Goal: Information Seeking & Learning: Learn about a topic

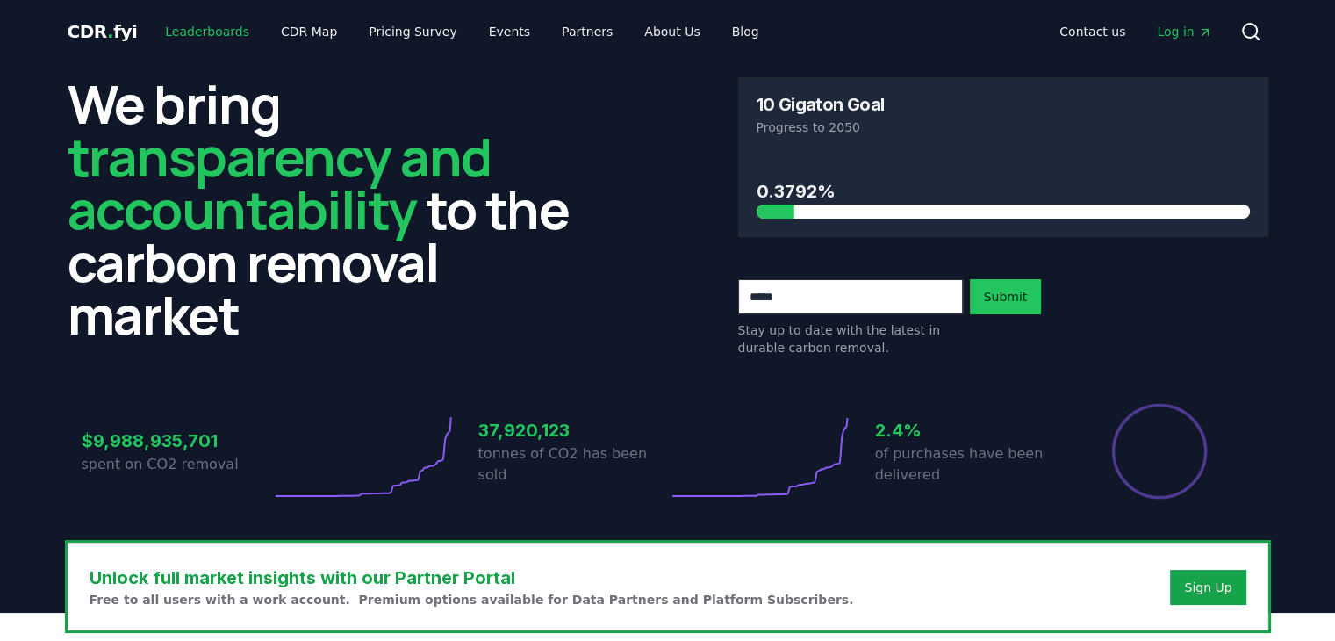
click at [205, 39] on link "Leaderboards" at bounding box center [207, 32] width 112 height 32
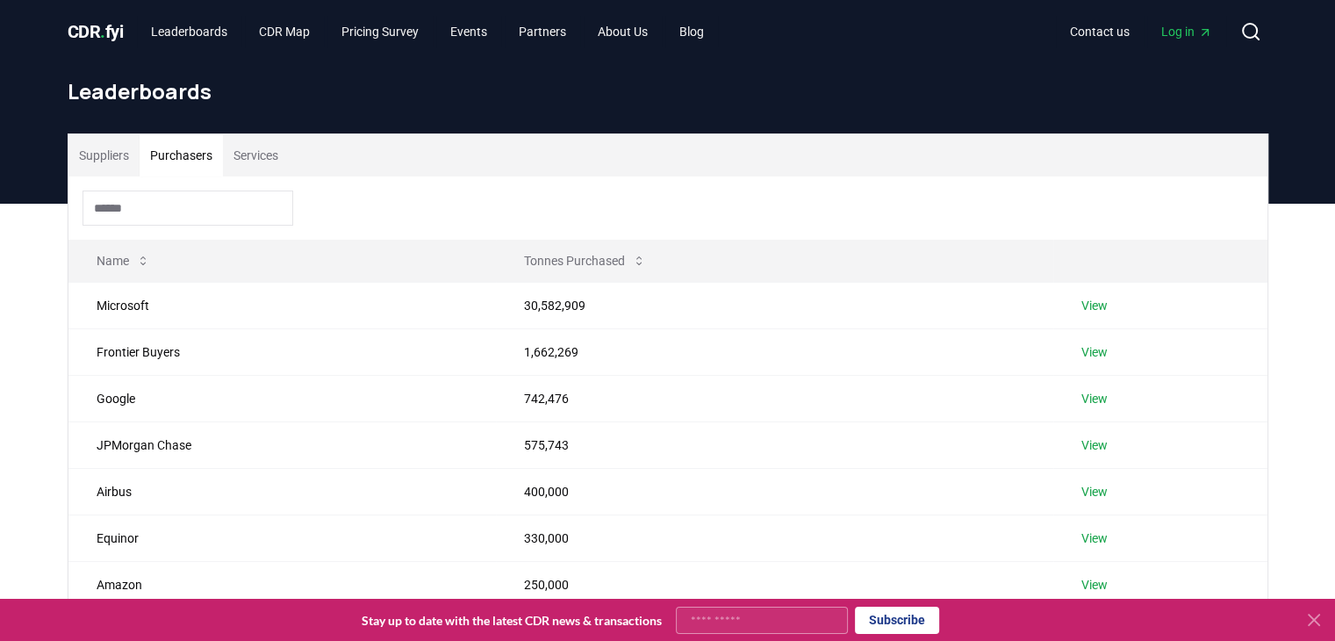
click at [210, 161] on button "Purchasers" at bounding box center [181, 155] width 83 height 42
click at [142, 148] on button "Purchasers" at bounding box center [181, 155] width 83 height 42
click at [207, 155] on button "Purchasers" at bounding box center [181, 155] width 83 height 42
click at [246, 159] on button "Services" at bounding box center [256, 155] width 66 height 42
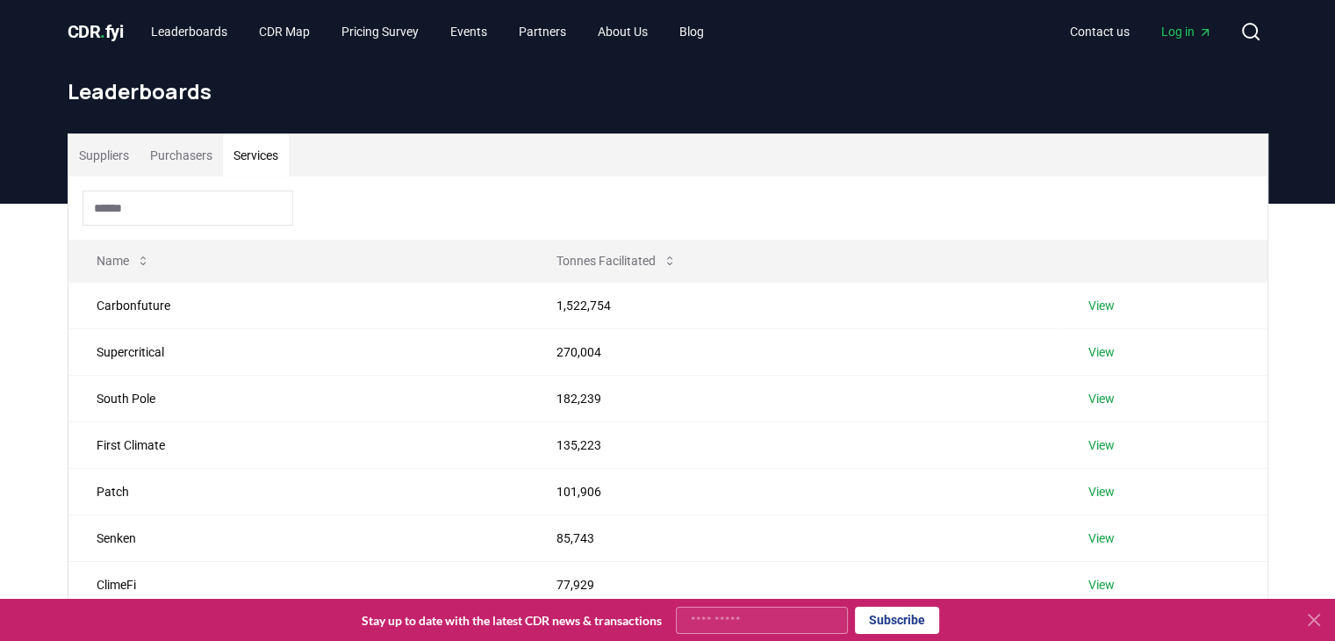
click at [233, 213] on input at bounding box center [188, 207] width 211 height 35
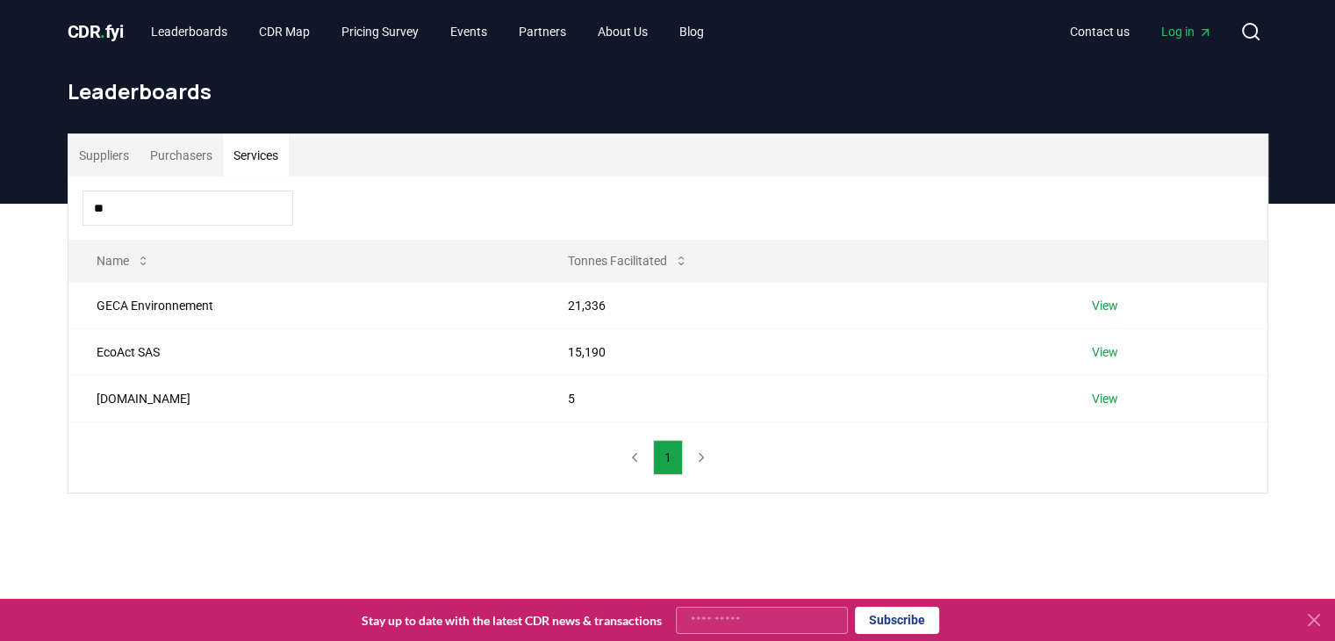
type input "*"
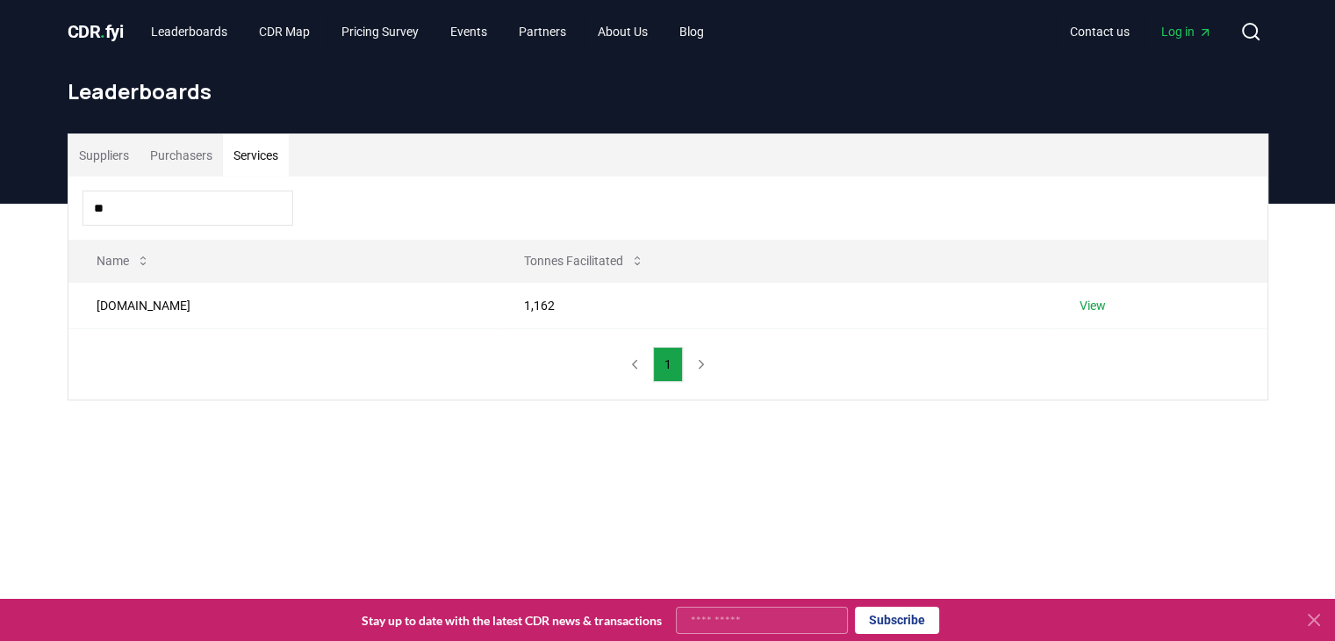
type input "*"
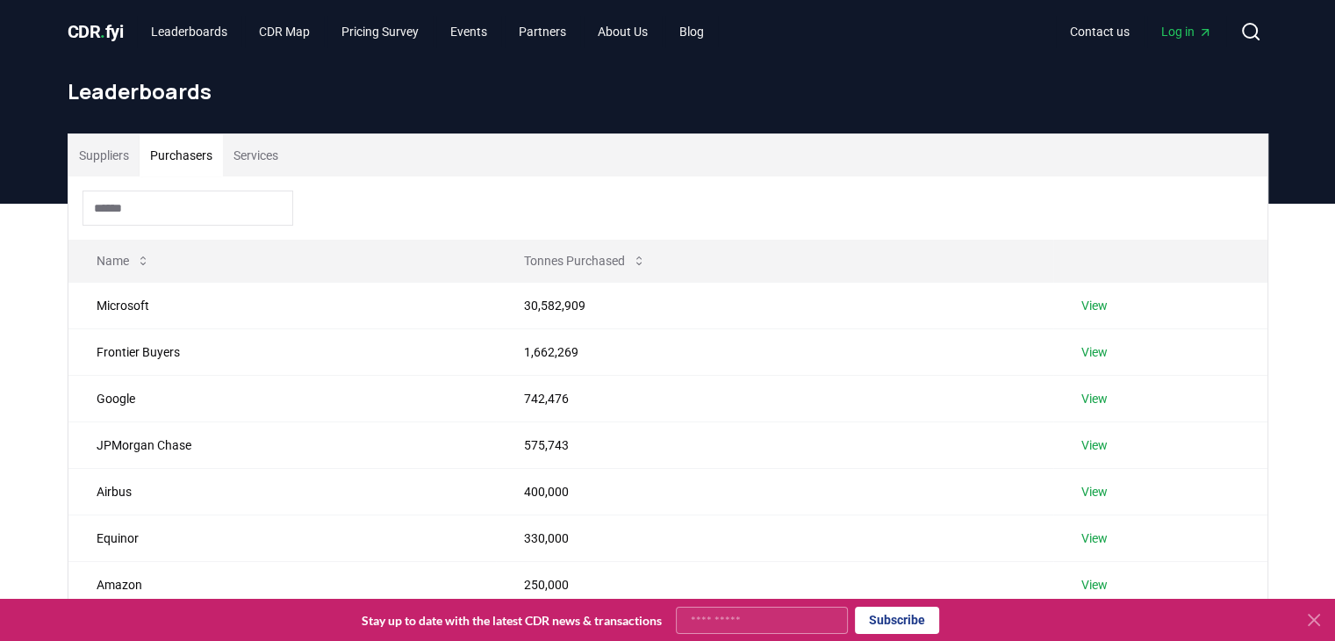
click at [189, 149] on button "Purchasers" at bounding box center [181, 155] width 83 height 42
click at [156, 213] on input at bounding box center [188, 207] width 211 height 35
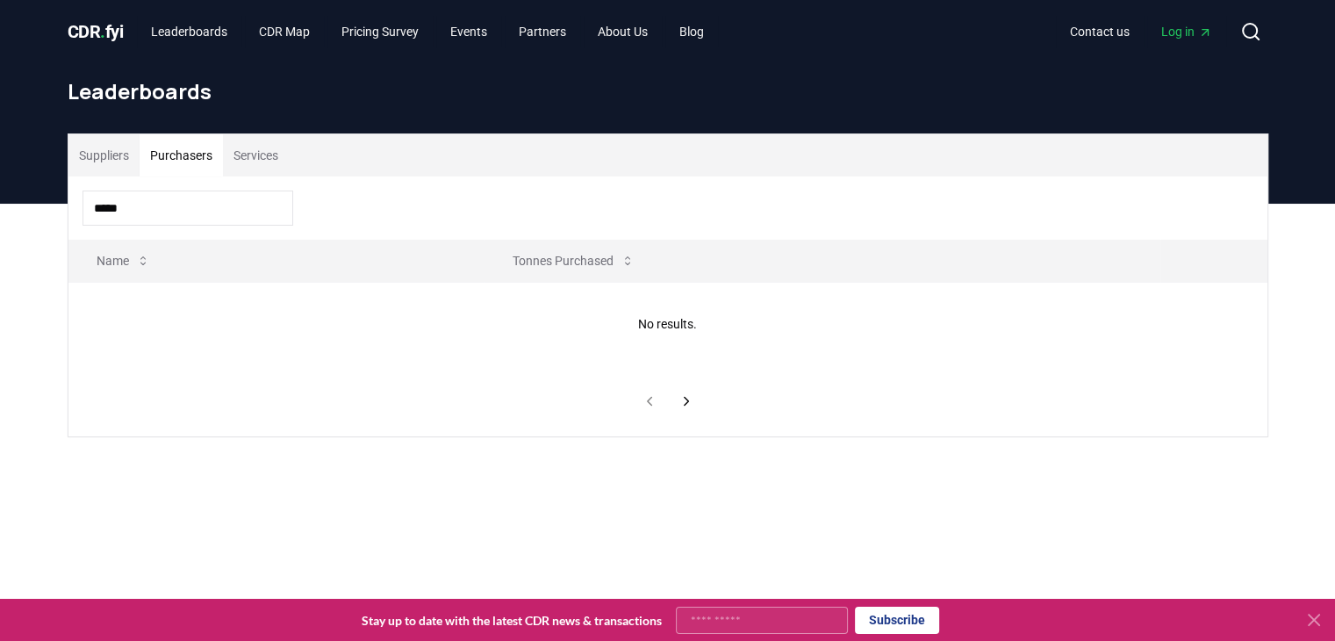
type input "*****"
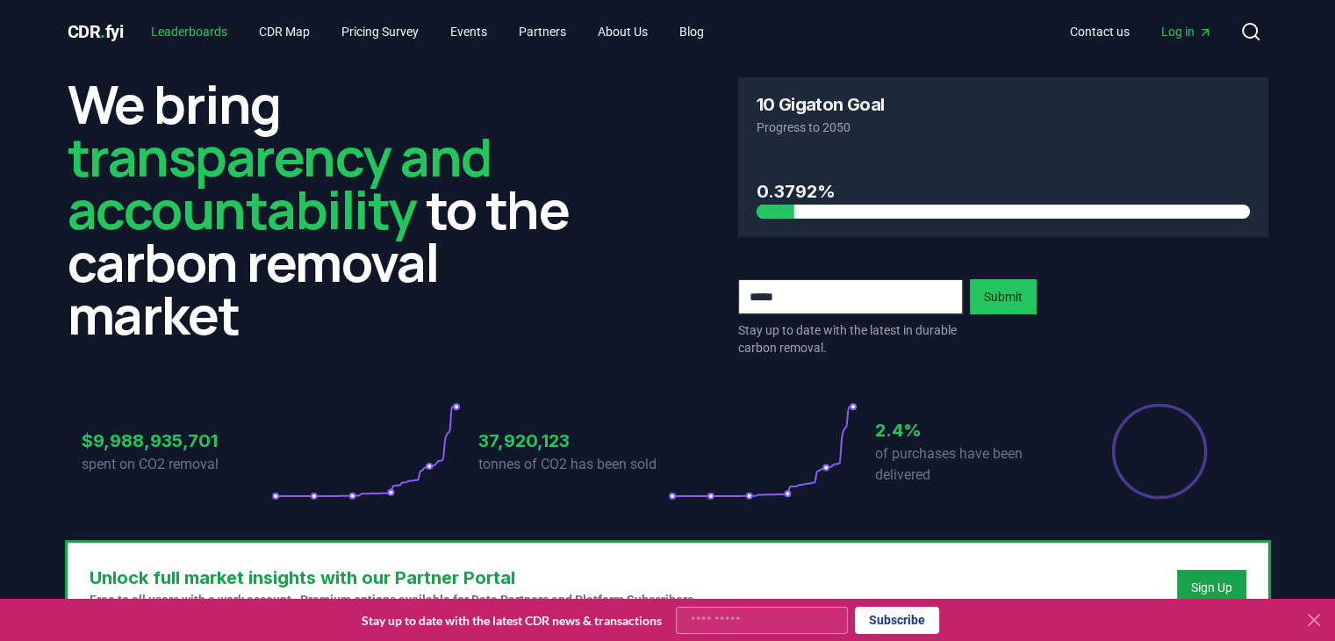
click at [201, 26] on link "Leaderboards" at bounding box center [189, 32] width 104 height 32
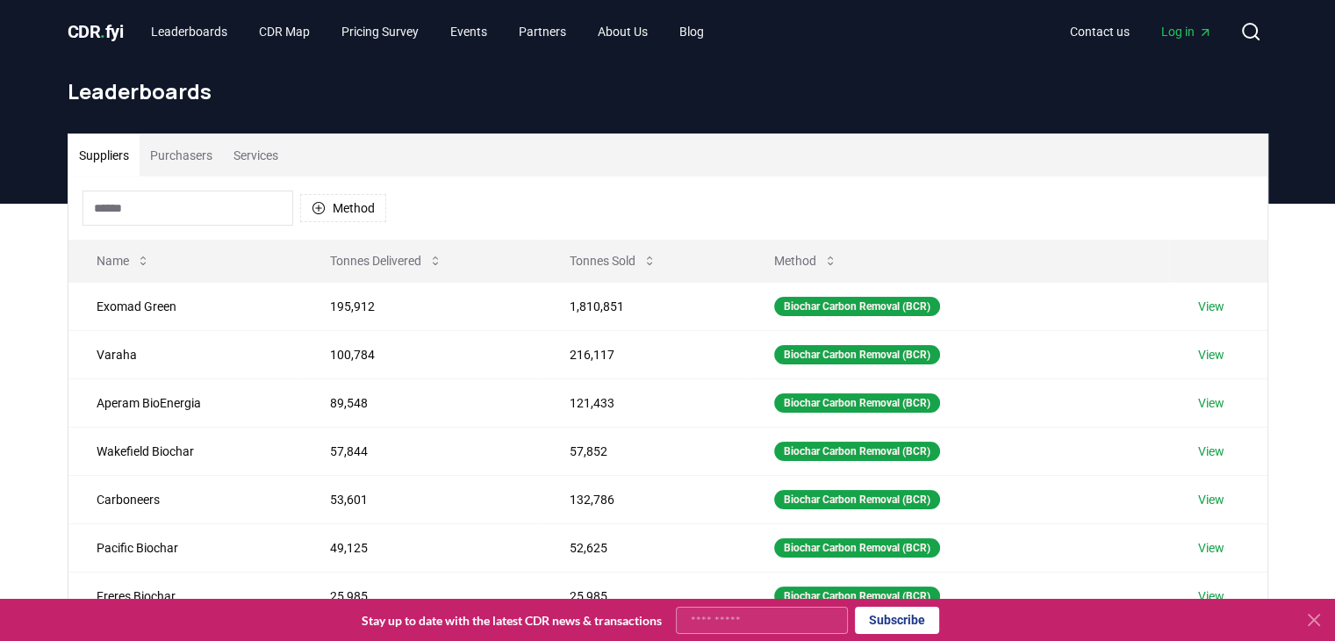
click at [262, 156] on button "Services" at bounding box center [256, 155] width 66 height 42
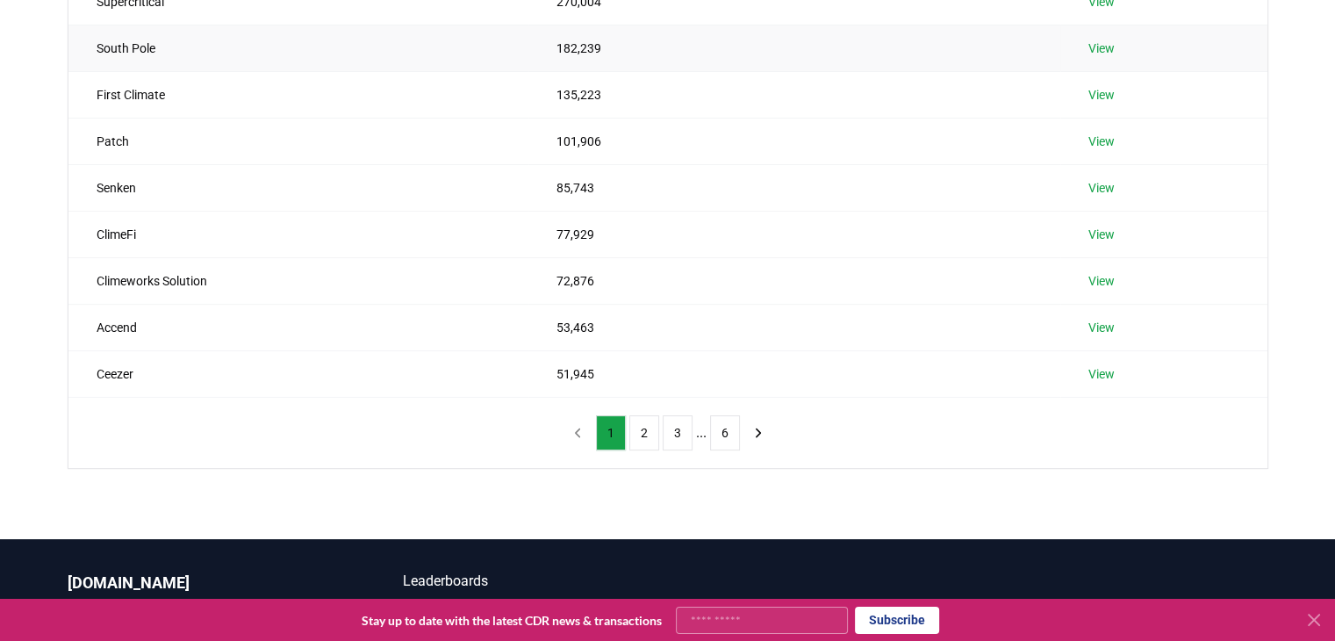
scroll to position [351, 0]
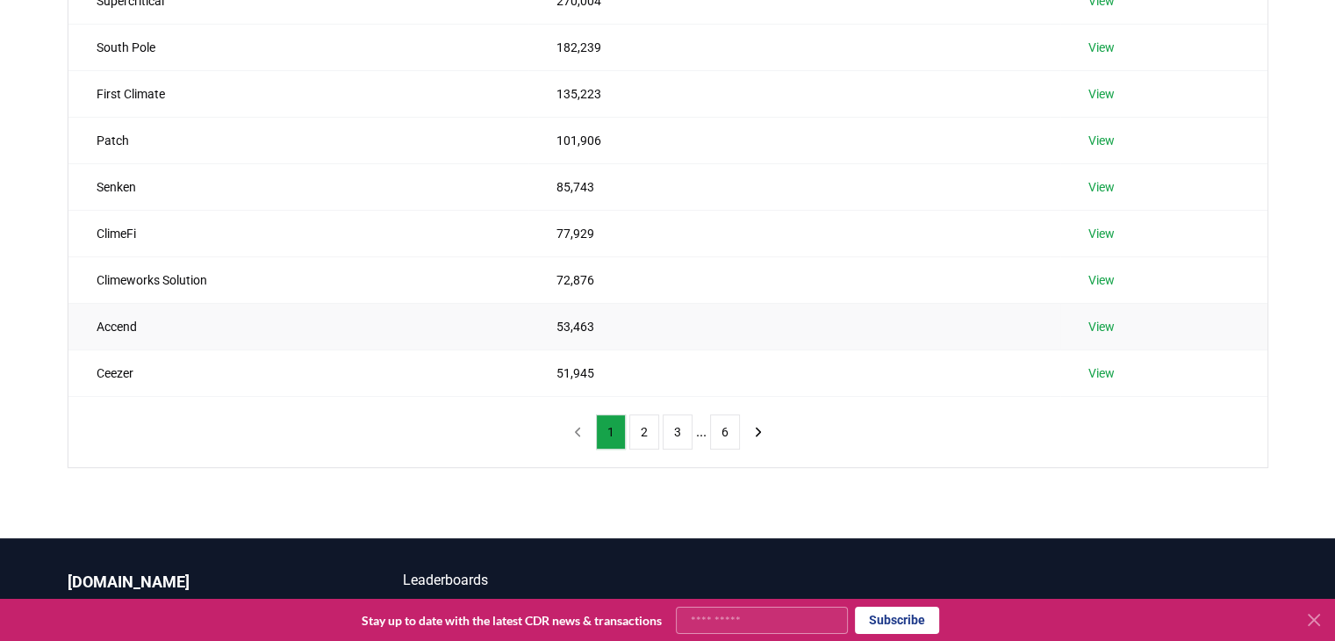
click at [118, 334] on td "Accend" at bounding box center [298, 326] width 461 height 47
click at [645, 436] on button "2" at bounding box center [644, 431] width 30 height 35
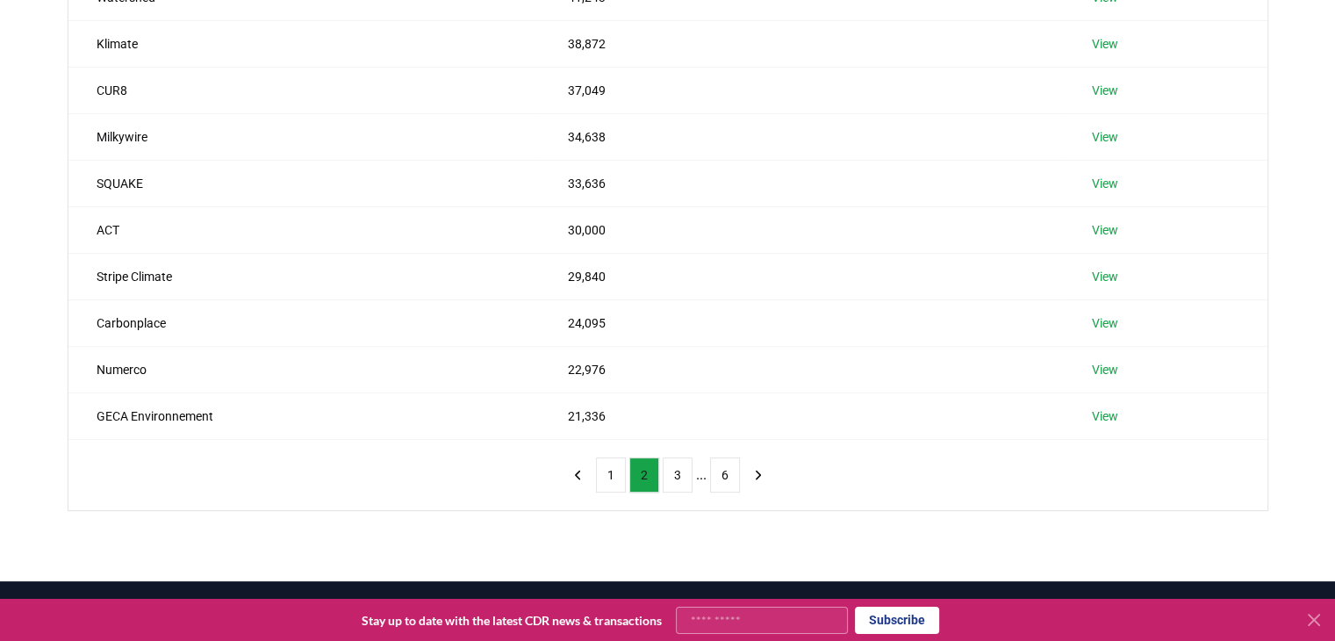
scroll to position [309, 0]
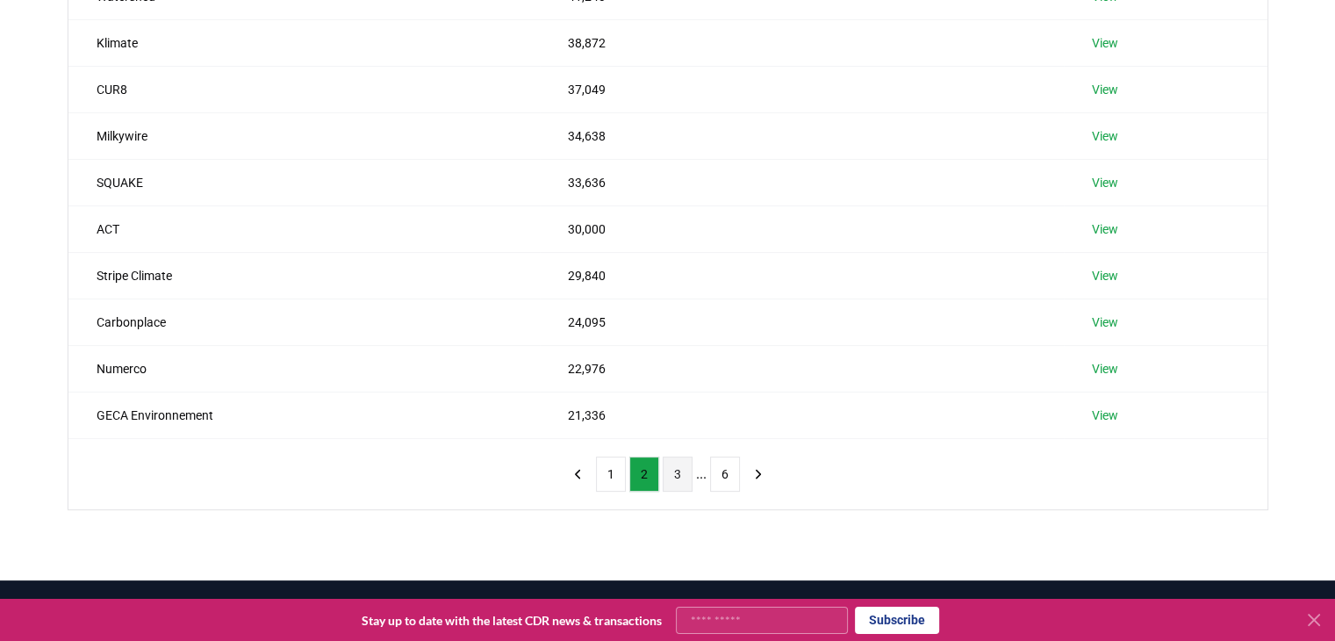
click at [672, 466] on button "3" at bounding box center [678, 473] width 30 height 35
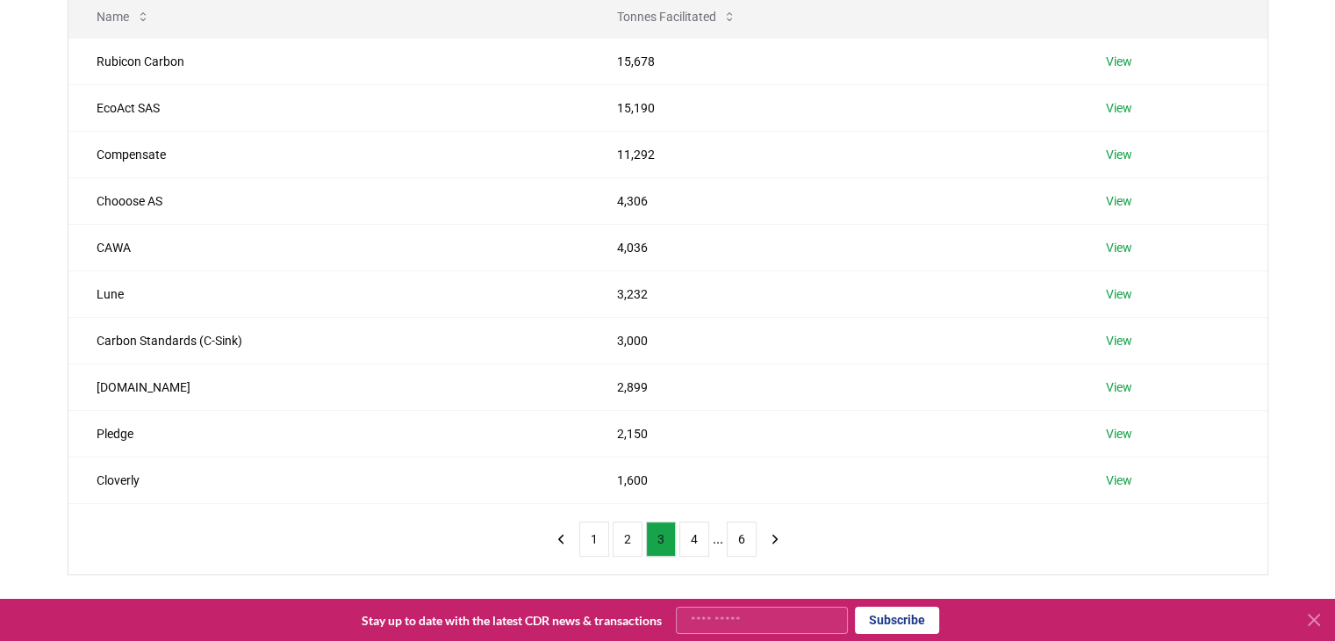
scroll to position [249, 0]
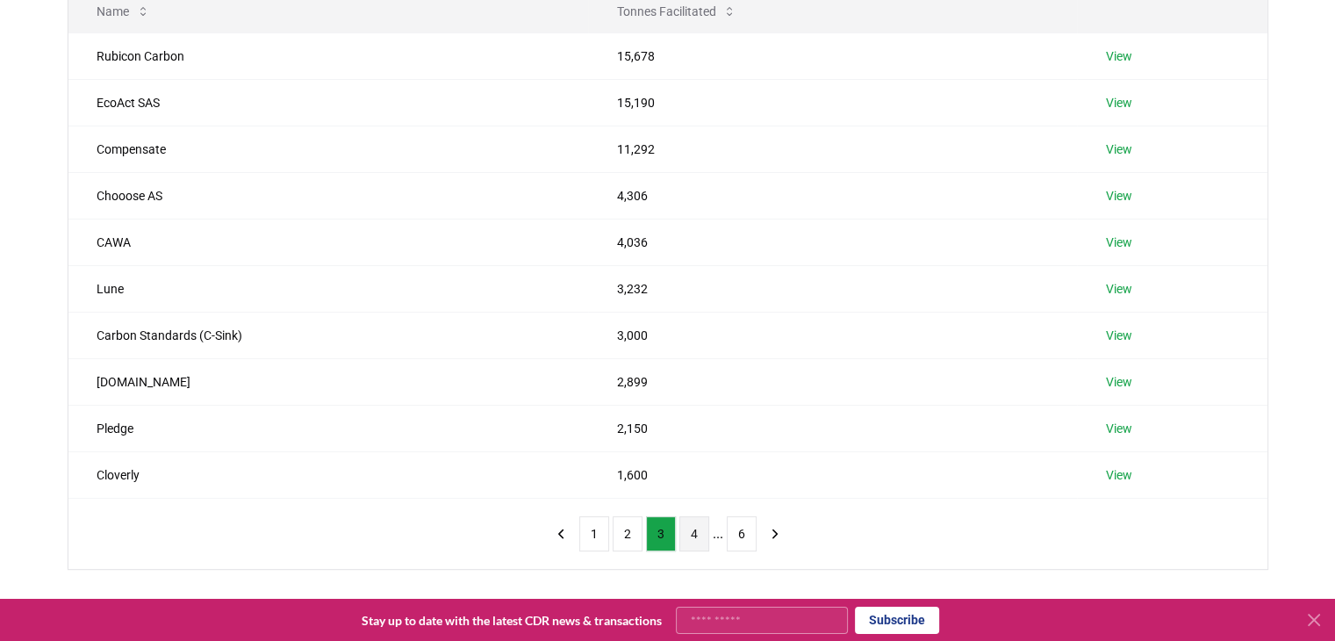
click at [688, 539] on button "4" at bounding box center [694, 533] width 30 height 35
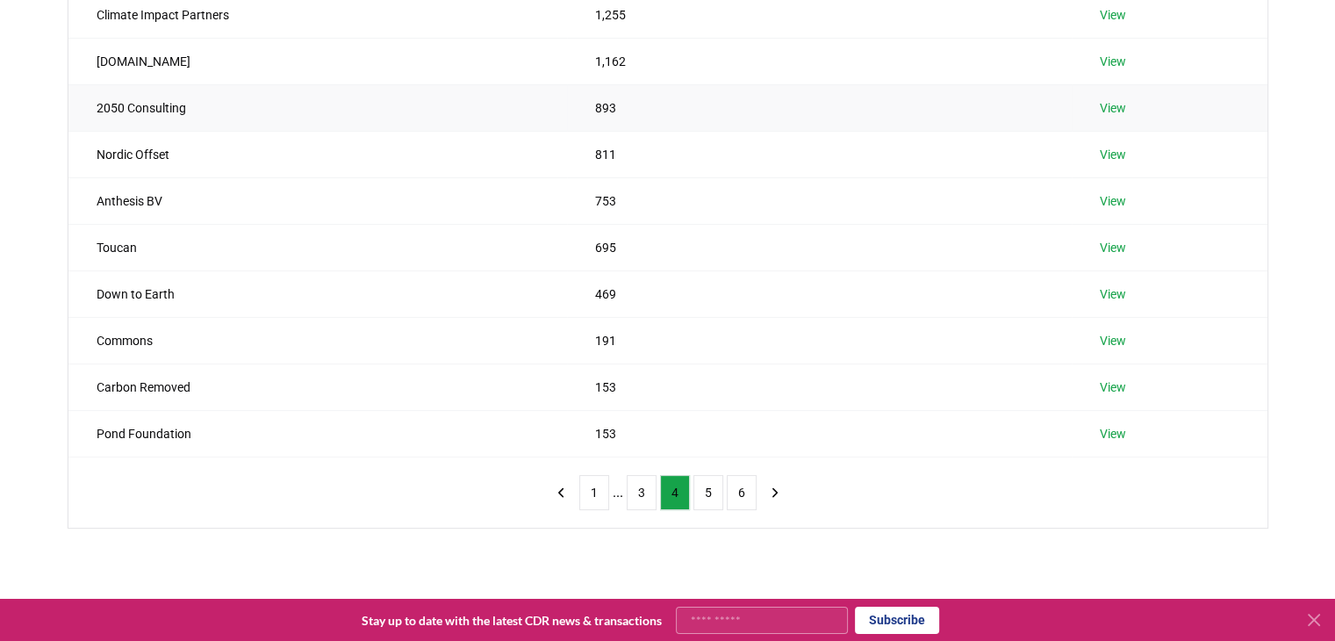
scroll to position [291, 0]
click at [693, 489] on button "5" at bounding box center [708, 491] width 30 height 35
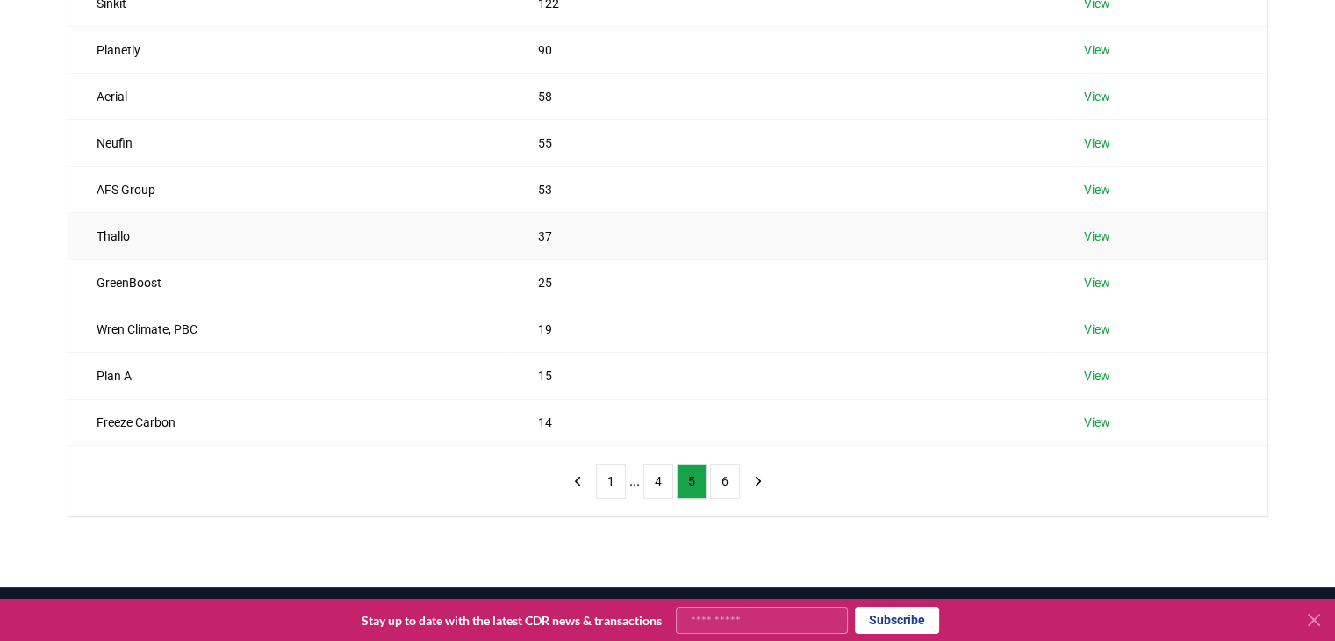
scroll to position [302, 0]
click at [721, 485] on button "6" at bounding box center [725, 480] width 30 height 35
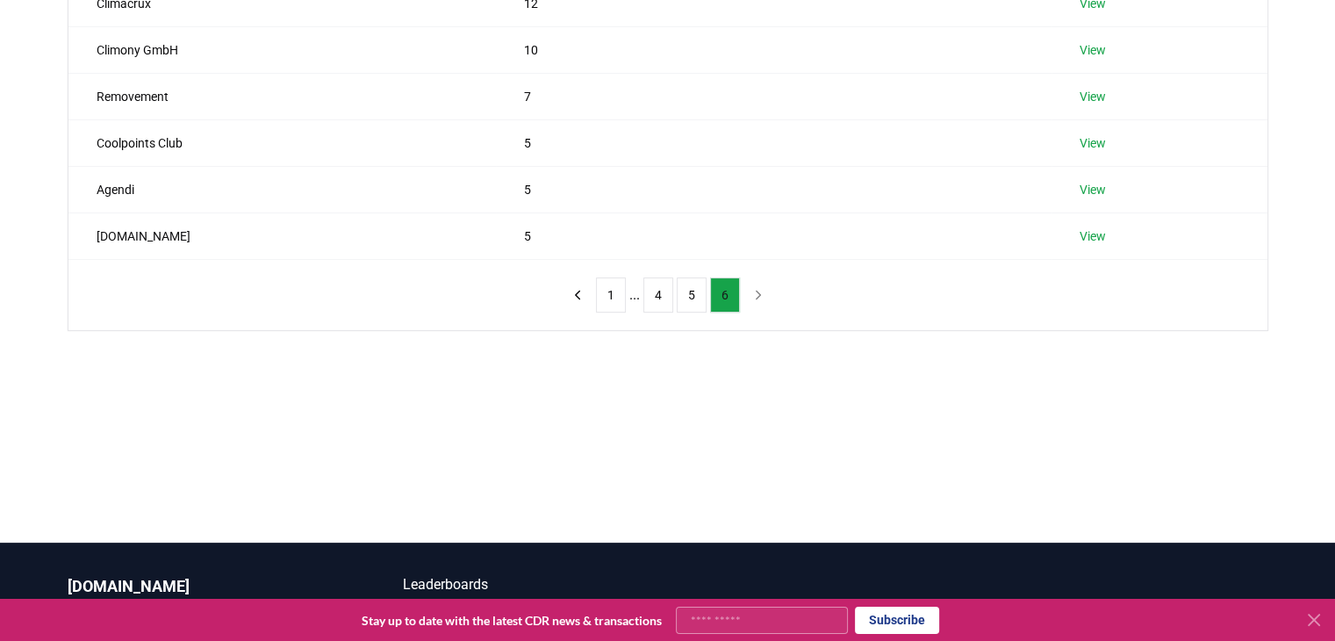
scroll to position [207, 0]
